Goal: Find contact information: Find contact information

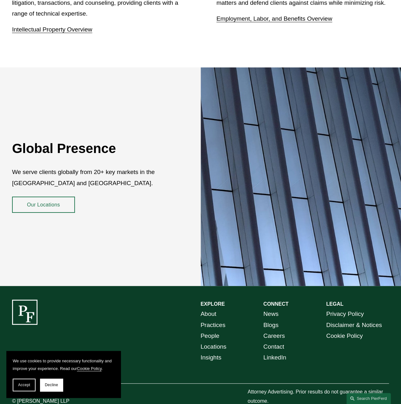
scroll to position [1049, 0]
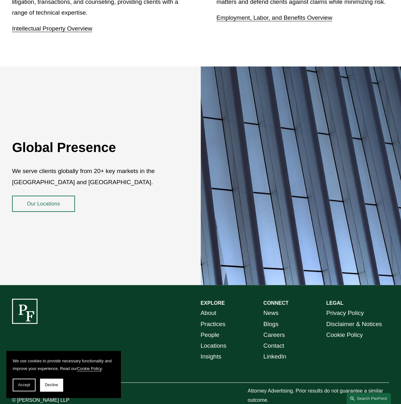
click at [270, 340] on link "Contact" at bounding box center [273, 345] width 21 height 11
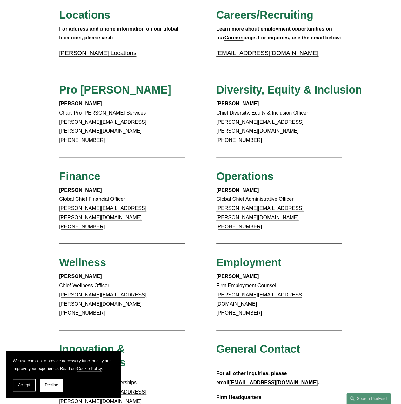
scroll to position [350, 0]
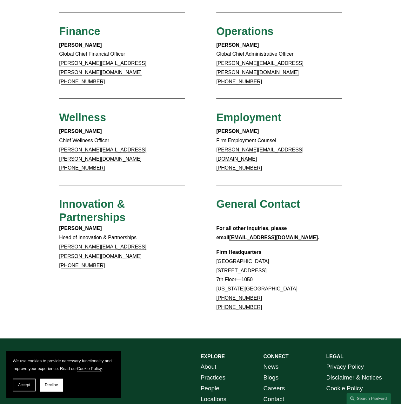
click at [172, 270] on div "Client Inquiries For all client inquiries, please use the email below: inquirie…" at bounding box center [200, 21] width 401 height 579
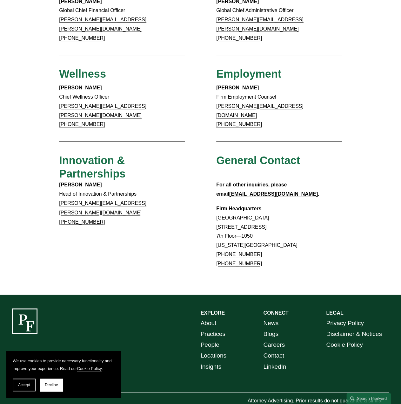
scroll to position [393, 0]
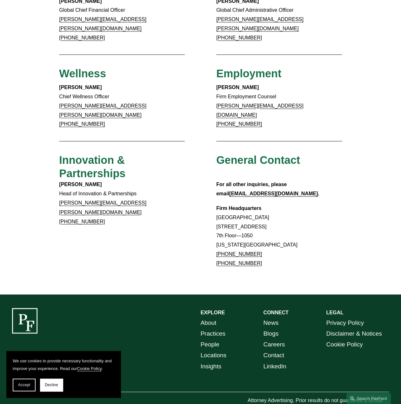
drag, startPoint x: 259, startPoint y: 227, endPoint x: 221, endPoint y: 230, distance: 38.9
click at [221, 230] on p "Firm Headquarters Rockefeller Center 1270 Avenue of the Americas 7th Floor—1050…" at bounding box center [279, 235] width 126 height 64
copy link "1.917.914.2279"
